Goal: Transaction & Acquisition: Purchase product/service

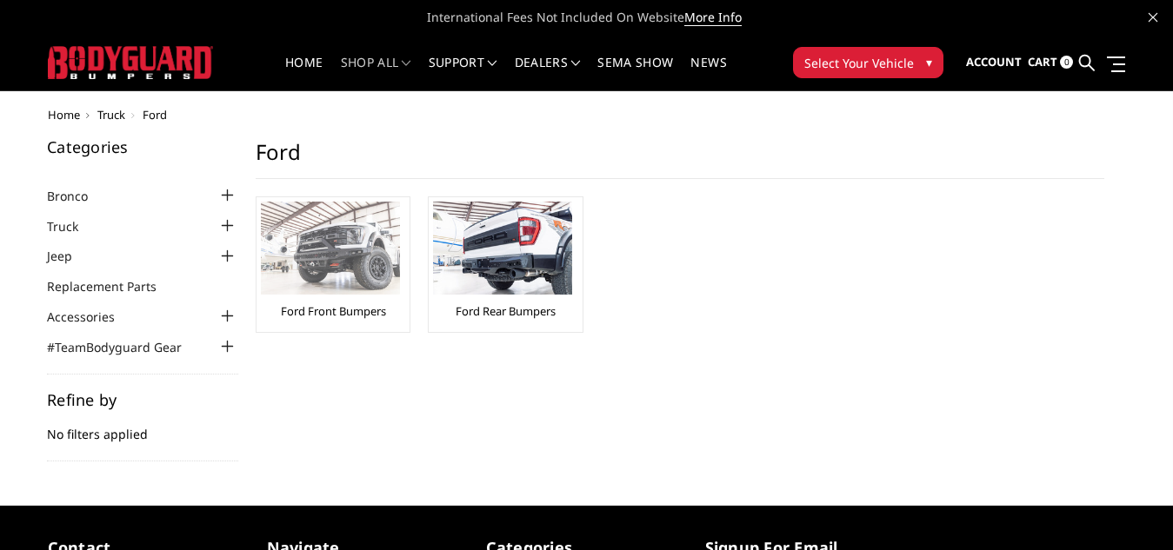
click at [337, 280] on img at bounding box center [330, 248] width 139 height 93
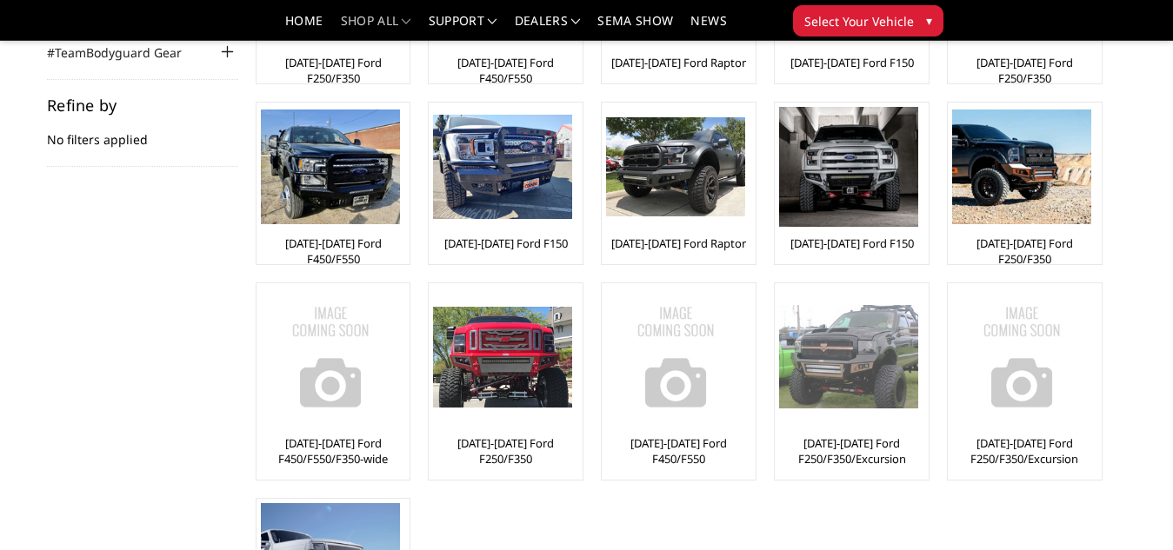
scroll to position [244, 0]
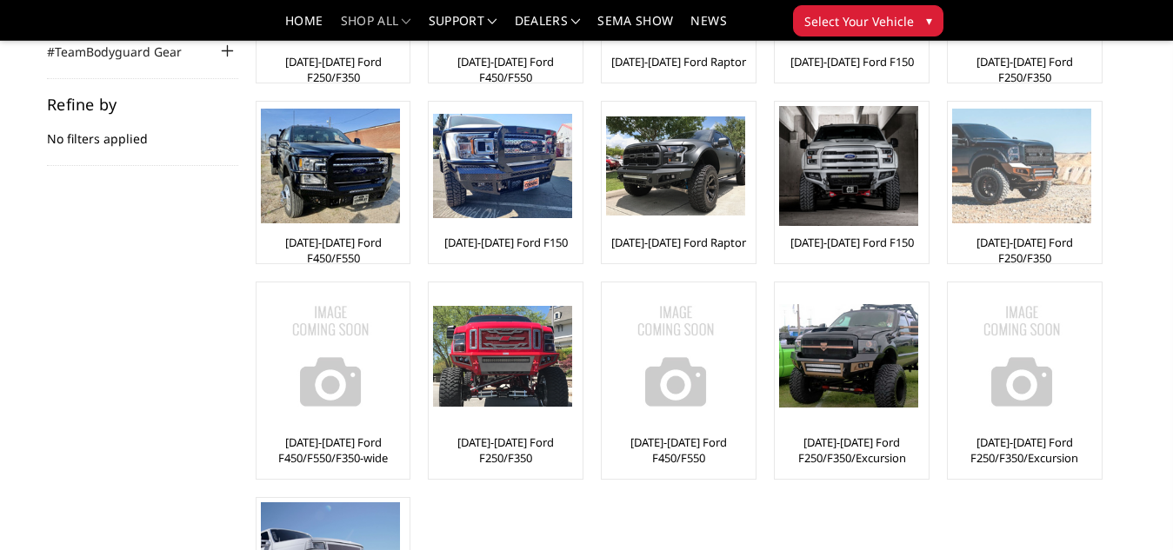
click at [1017, 203] on img at bounding box center [1021, 166] width 139 height 115
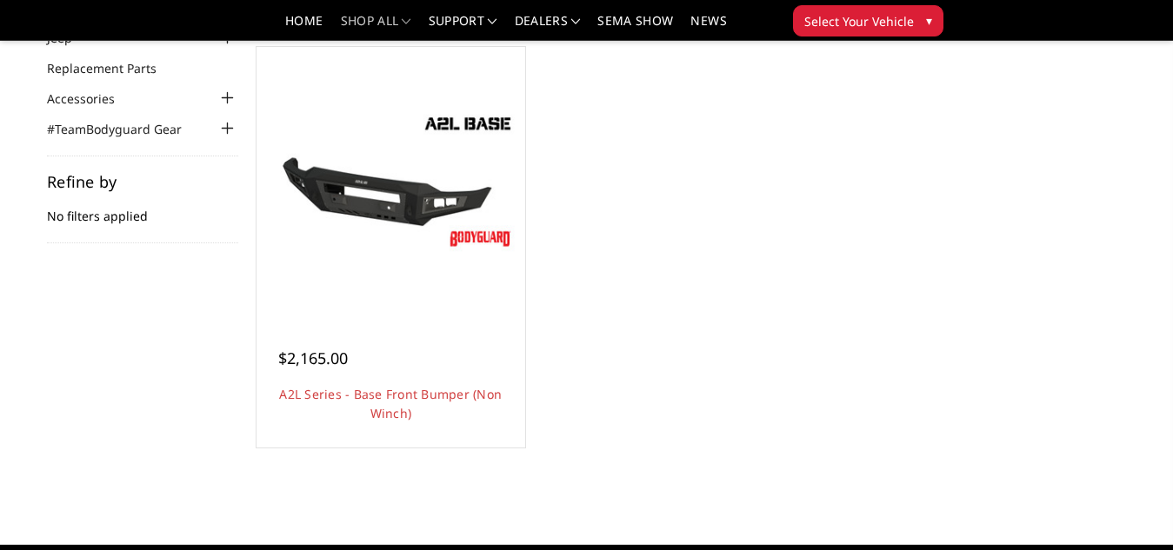
scroll to position [169, 0]
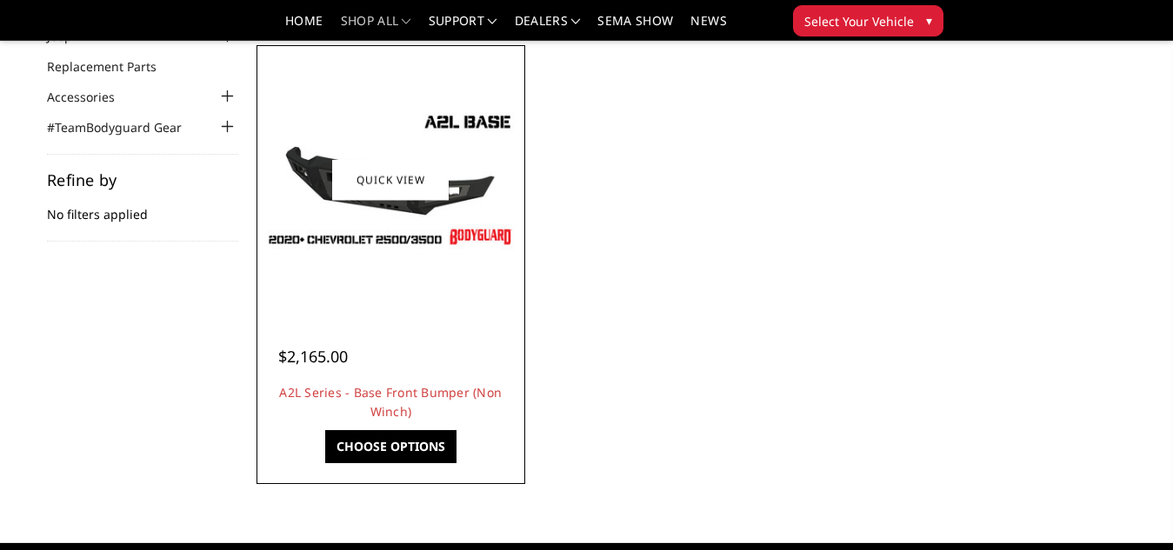
click at [348, 270] on div at bounding box center [391, 180] width 260 height 260
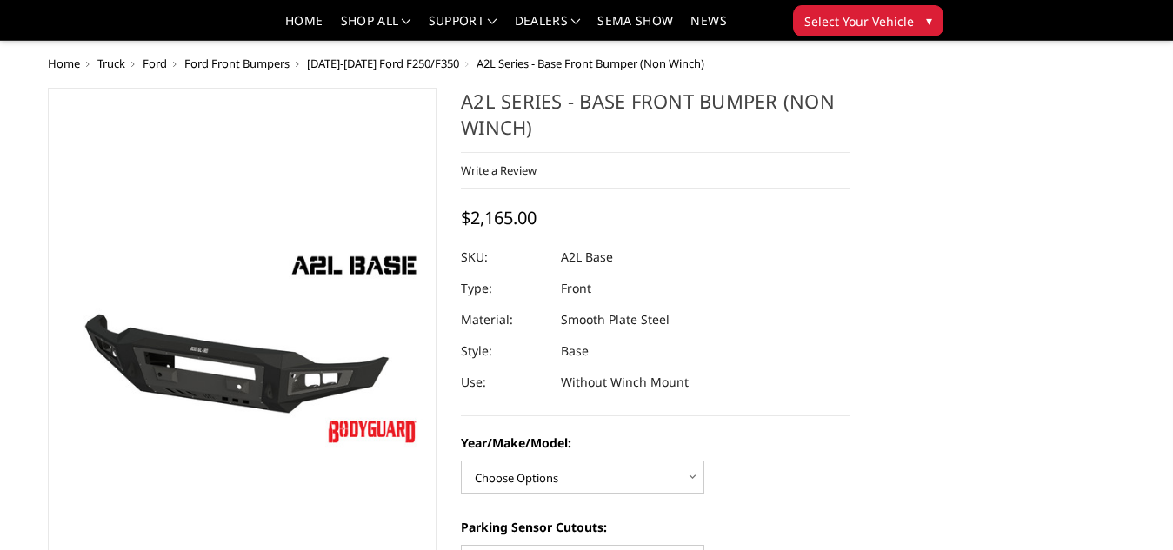
scroll to position [274, 0]
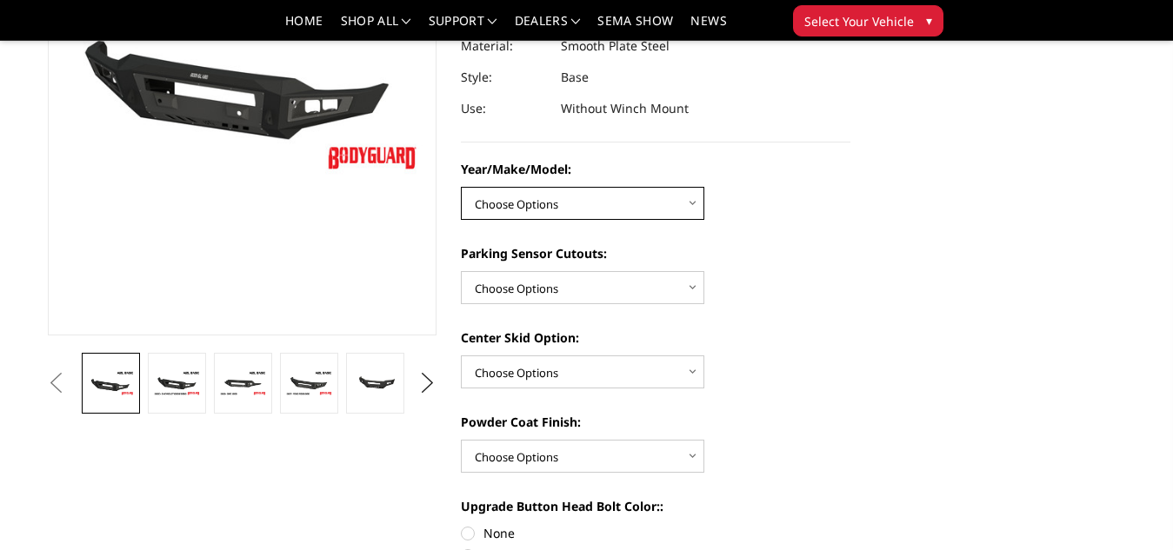
click at [587, 209] on select "Choose Options Chevrolet 15-19 2500/3500 Chevrolet 19-21 1500 Chevrolet 15-20 C…" at bounding box center [582, 203] width 243 height 33
select select "4336"
click at [461, 187] on select "Choose Options Chevrolet 15-19 2500/3500 Chevrolet 19-21 1500 Chevrolet 15-20 C…" at bounding box center [582, 203] width 243 height 33
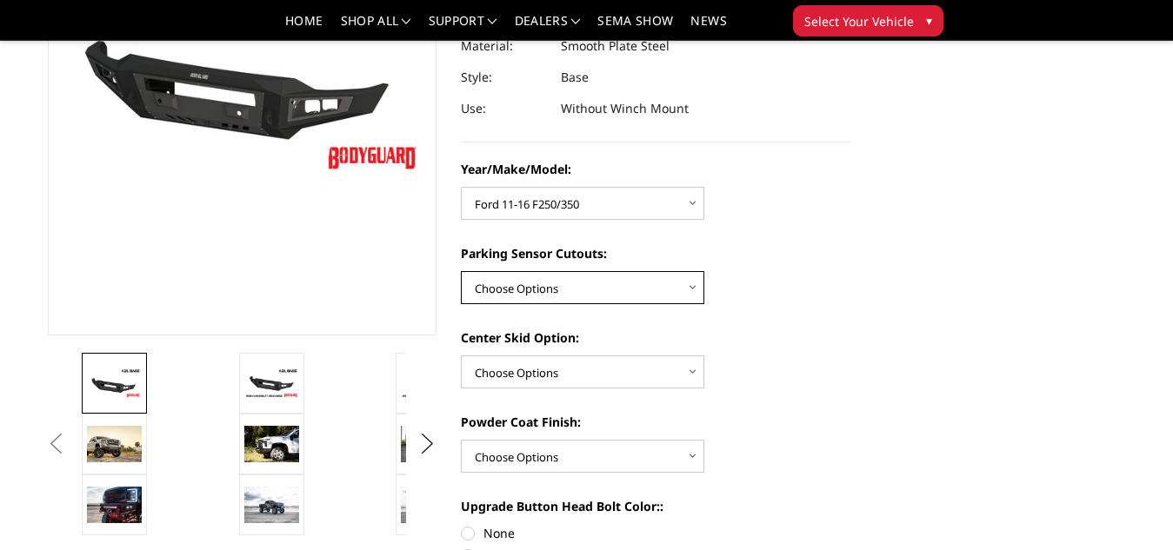
click at [563, 276] on select "Choose Options Yes - With Parking Sensor Cutouts No - Without Parking Sensor Cu…" at bounding box center [582, 287] width 243 height 33
select select "4329"
click at [461, 271] on select "Choose Options Yes - With Parking Sensor Cutouts No - Without Parking Sensor Cu…" at bounding box center [582, 287] width 243 height 33
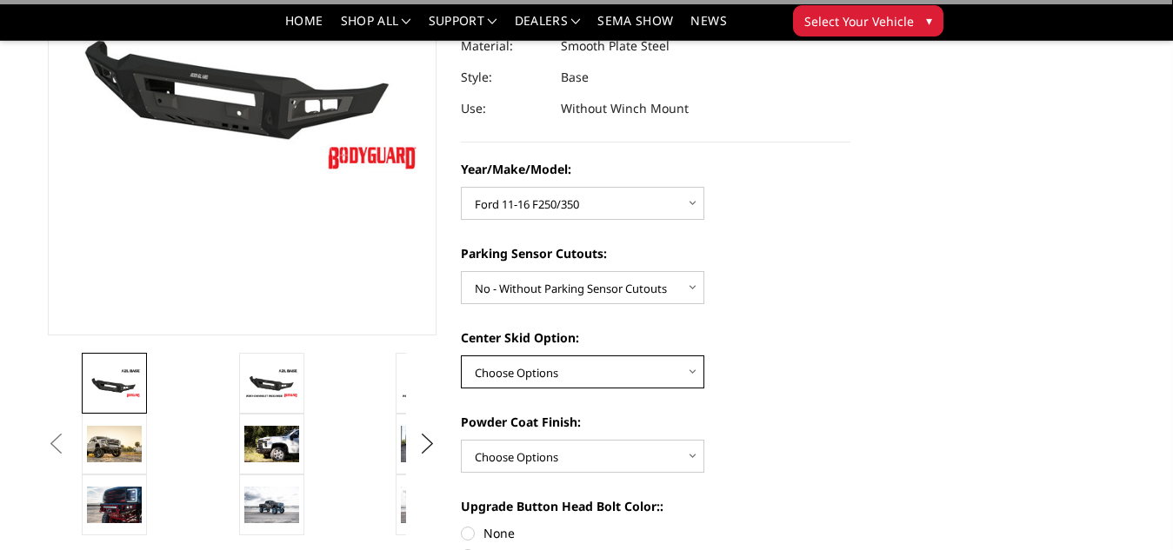
click at [559, 372] on select "Choose Options Single Light Bar Cutout" at bounding box center [582, 372] width 243 height 33
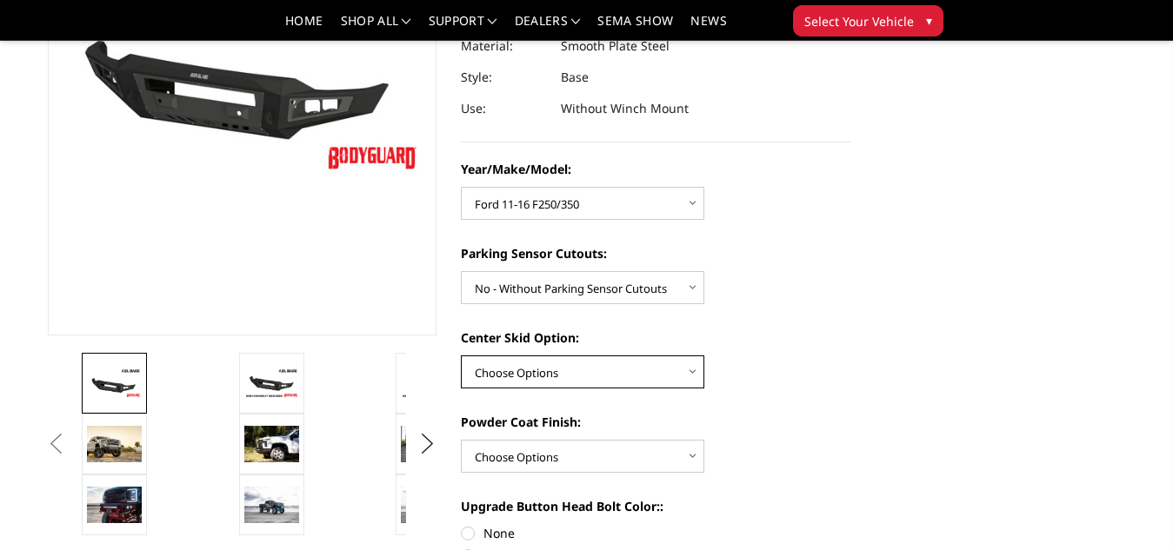
select select "4304"
click at [461, 356] on select "Choose Options Single Light Bar Cutout" at bounding box center [582, 372] width 243 height 33
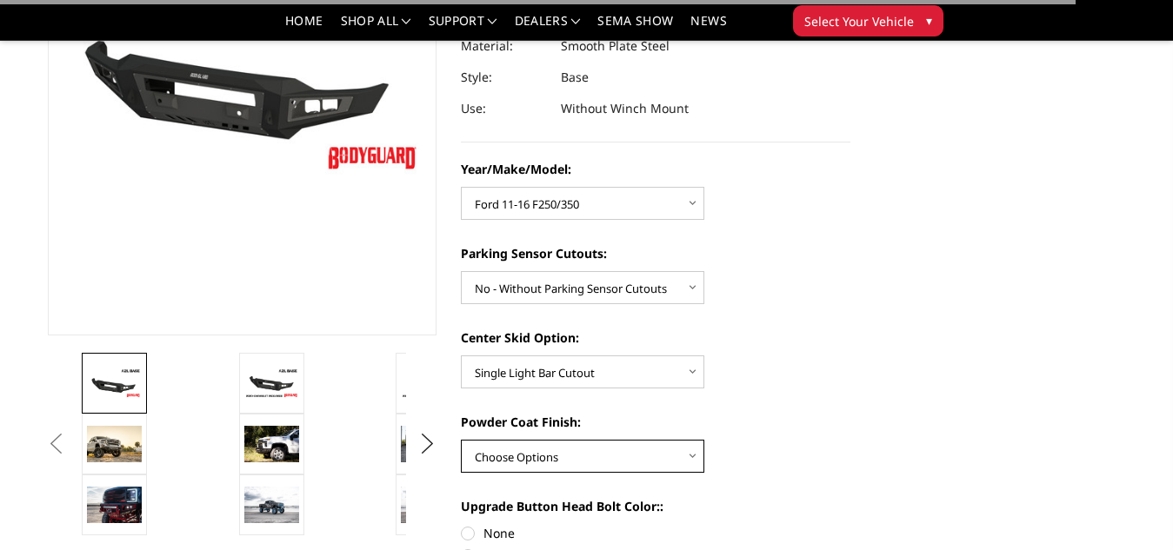
click at [581, 448] on select "Choose Options Bare metal (included) Texture Black Powder Coat" at bounding box center [582, 456] width 243 height 33
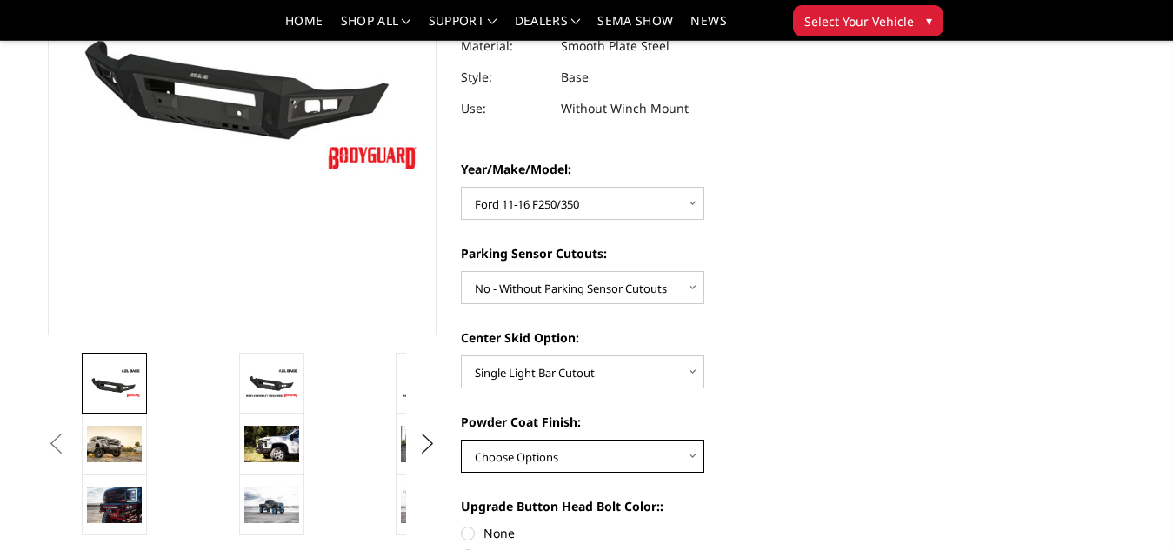
select select "4285"
click at [461, 440] on select "Choose Options Bare metal (included) Texture Black Powder Coat" at bounding box center [582, 456] width 243 height 33
click at [780, 451] on div "Powder Coat Finish: Choose Options Bare metal (included) Texture Black Powder C…" at bounding box center [656, 443] width 390 height 60
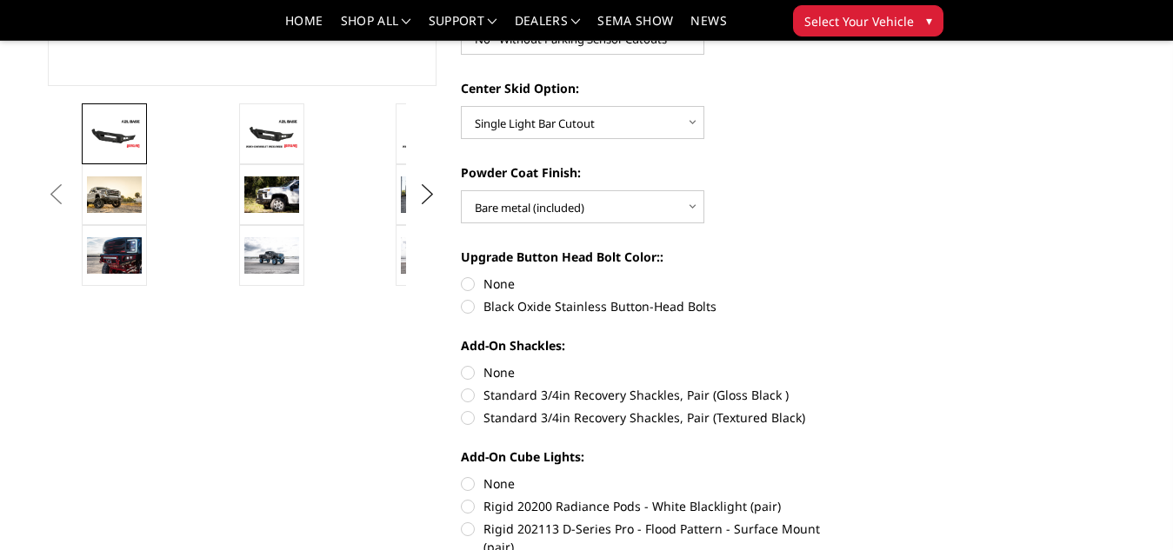
scroll to position [524, 0]
click at [482, 282] on label "None" at bounding box center [656, 283] width 390 height 18
click at [462, 275] on input "None" at bounding box center [461, 274] width 1 height 1
radio input "true"
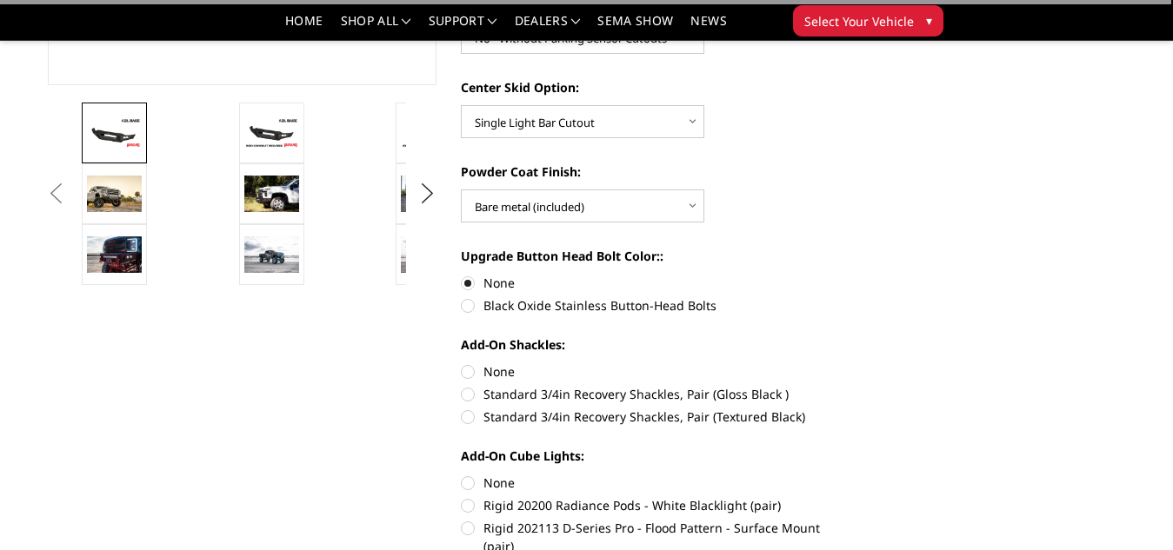
click at [464, 367] on label "None" at bounding box center [656, 372] width 390 height 18
click at [462, 363] on input "None" at bounding box center [461, 363] width 1 height 1
radio input "true"
click at [468, 477] on label "None" at bounding box center [656, 483] width 390 height 18
click at [462, 475] on input "None" at bounding box center [461, 474] width 1 height 1
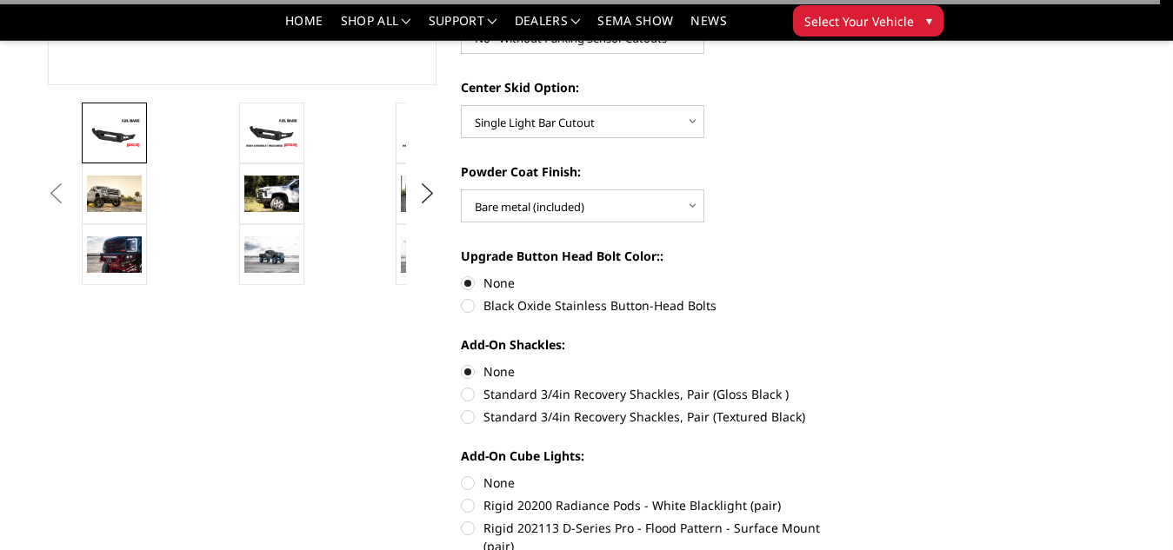
radio input "true"
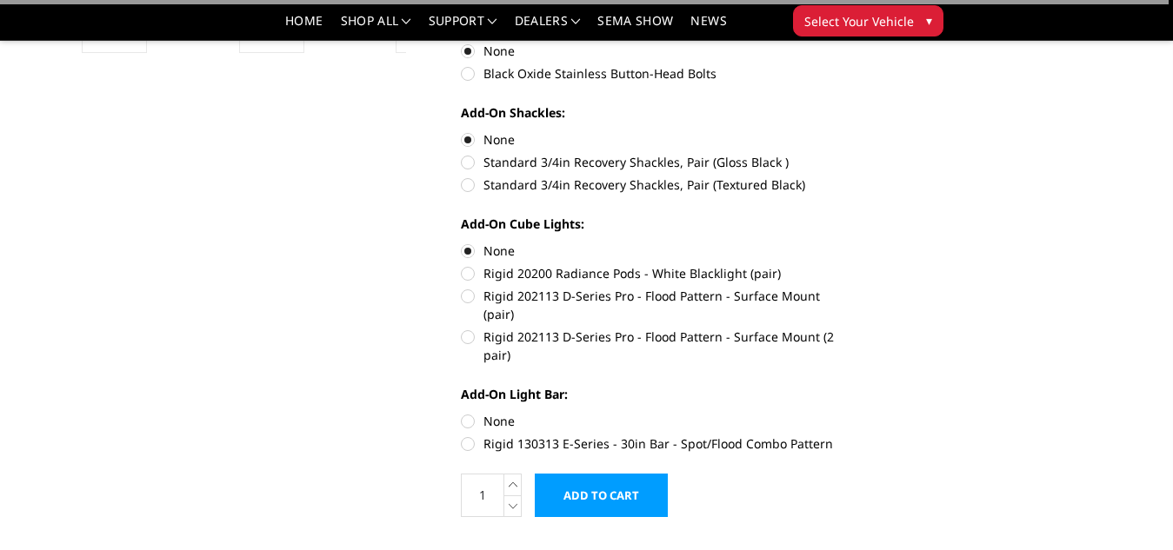
scroll to position [757, 0]
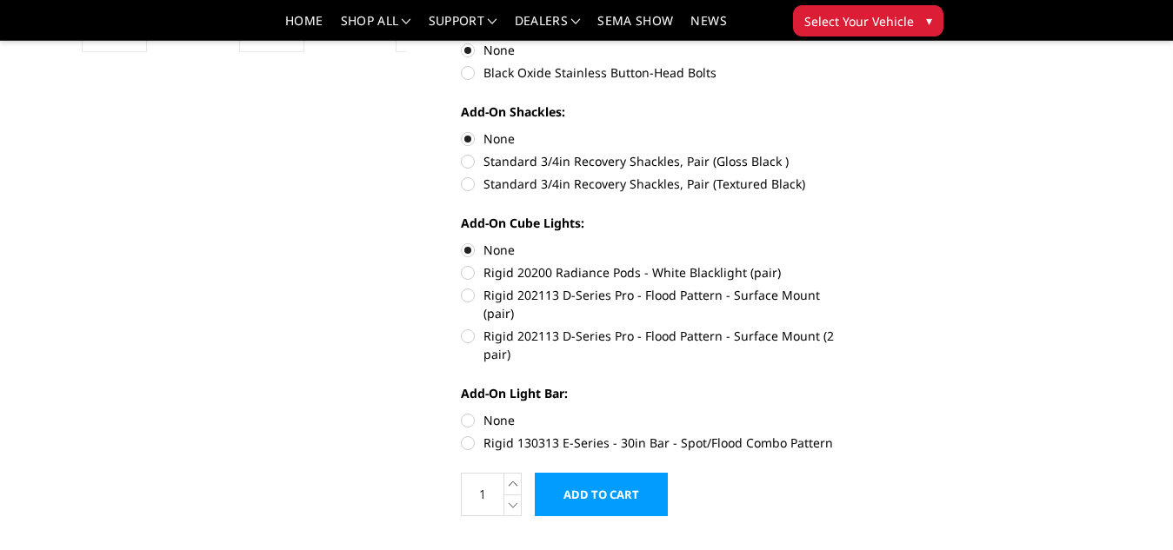
click at [468, 411] on label "None" at bounding box center [656, 420] width 390 height 18
click at [462, 411] on input "None" at bounding box center [461, 411] width 1 height 1
radio input "true"
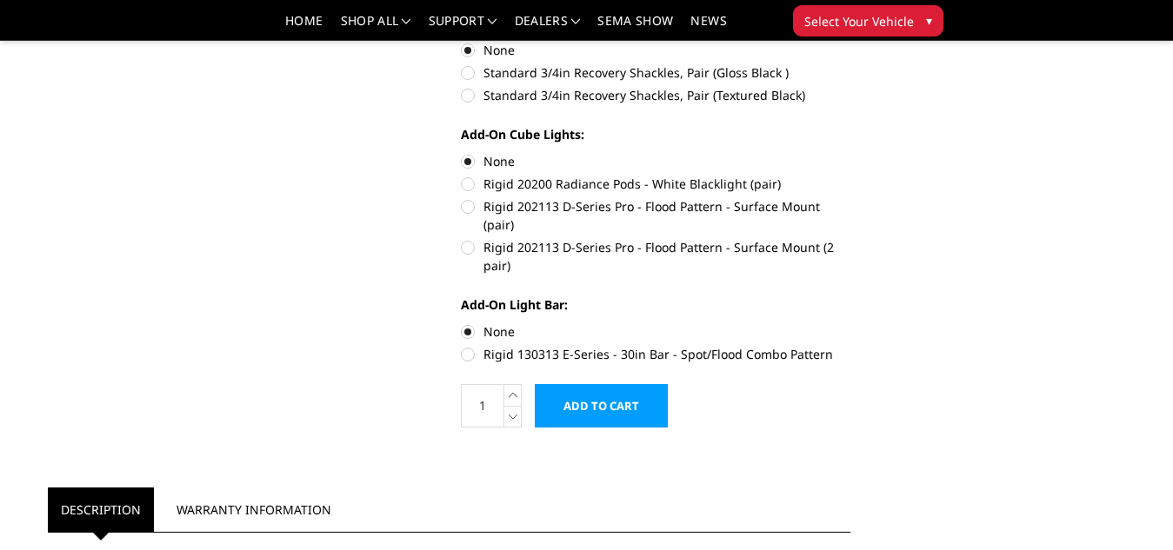
scroll to position [847, 0]
click at [641, 386] on input "Add to Cart" at bounding box center [601, 404] width 133 height 43
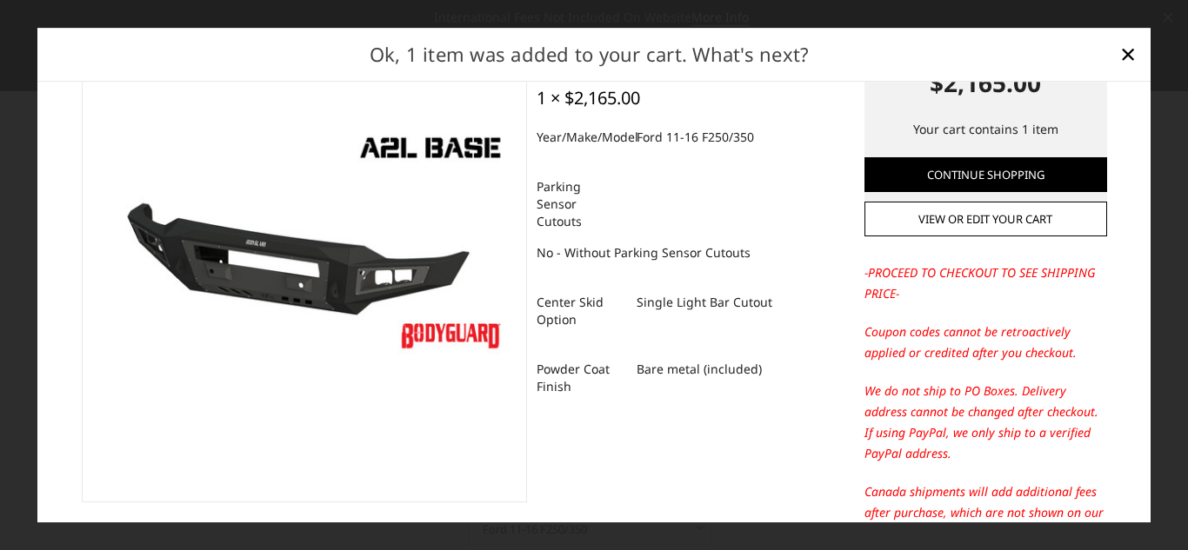
scroll to position [0, 0]
